Goal: Navigation & Orientation: Go to known website

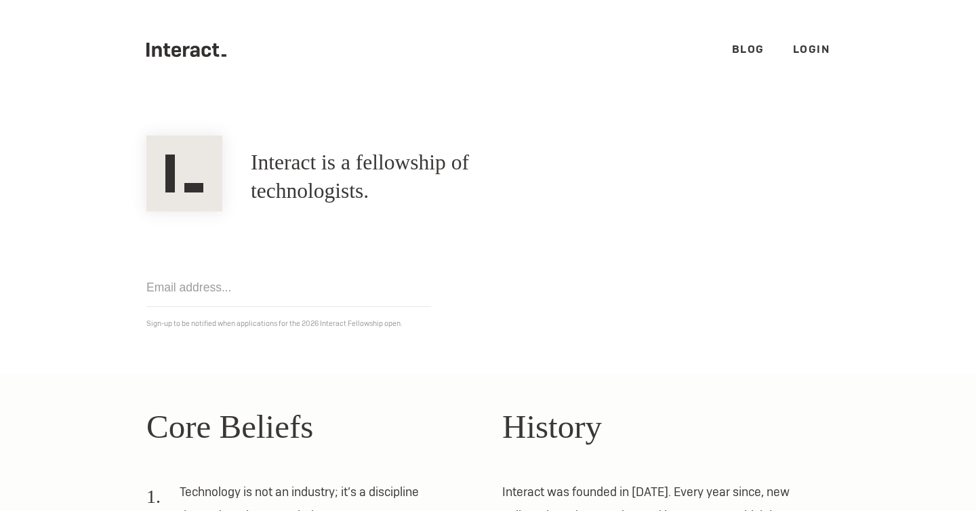
click at [306, 166] on h1 "Interact is a fellowship of technologists." at bounding box center [411, 176] width 321 height 57
click at [188, 35] on ul ".cls-1{fill:#33312f;} interact-brand-logotype-black Blog Login" at bounding box center [487, 50] width 683 height 100
click at [188, 43] on icon ".cls-1{fill:#33312f;} interact-brand-logotype-black" at bounding box center [186, 50] width 80 height 14
click at [821, 48] on link "Login" at bounding box center [811, 49] width 37 height 14
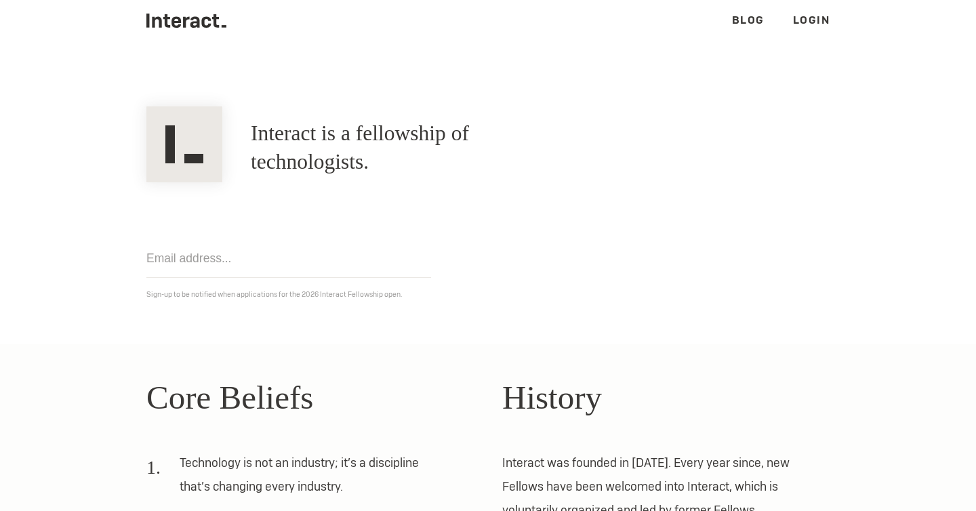
scroll to position [30, 0]
click at [809, 14] on link "Login" at bounding box center [811, 19] width 37 height 14
